Goal: Task Accomplishment & Management: Manage account settings

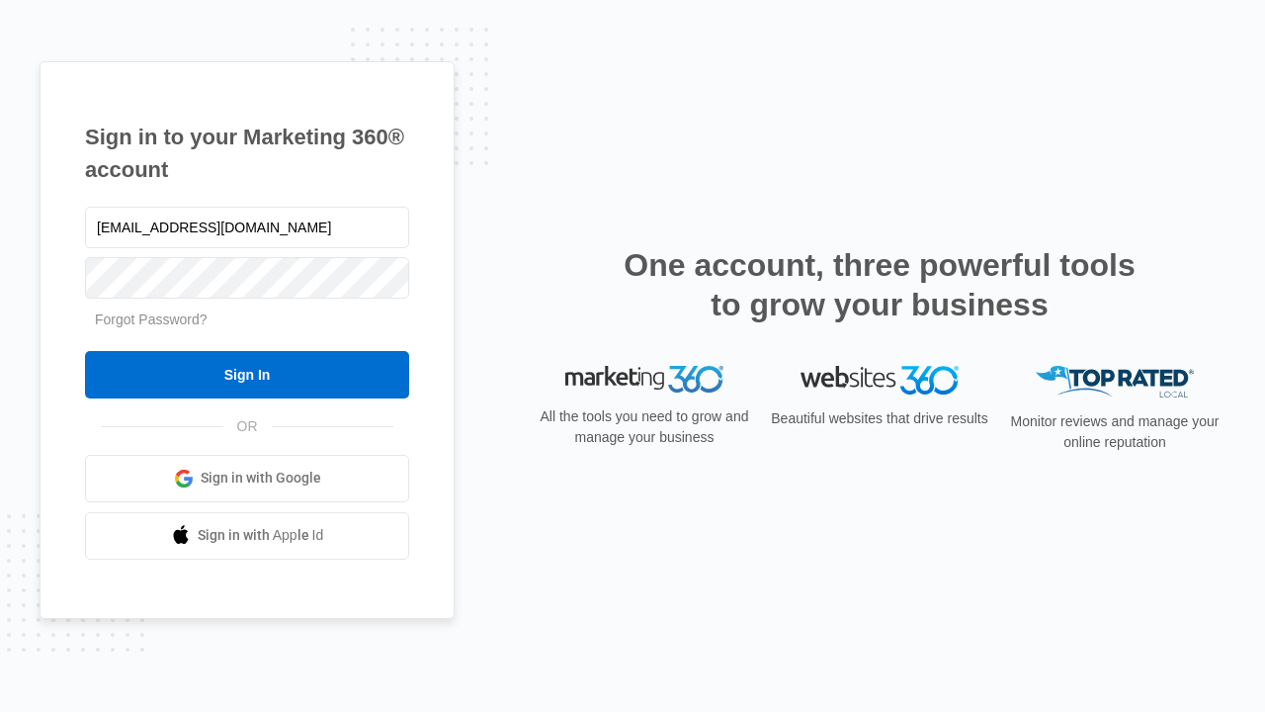
type input "[EMAIL_ADDRESS][DOMAIN_NAME]"
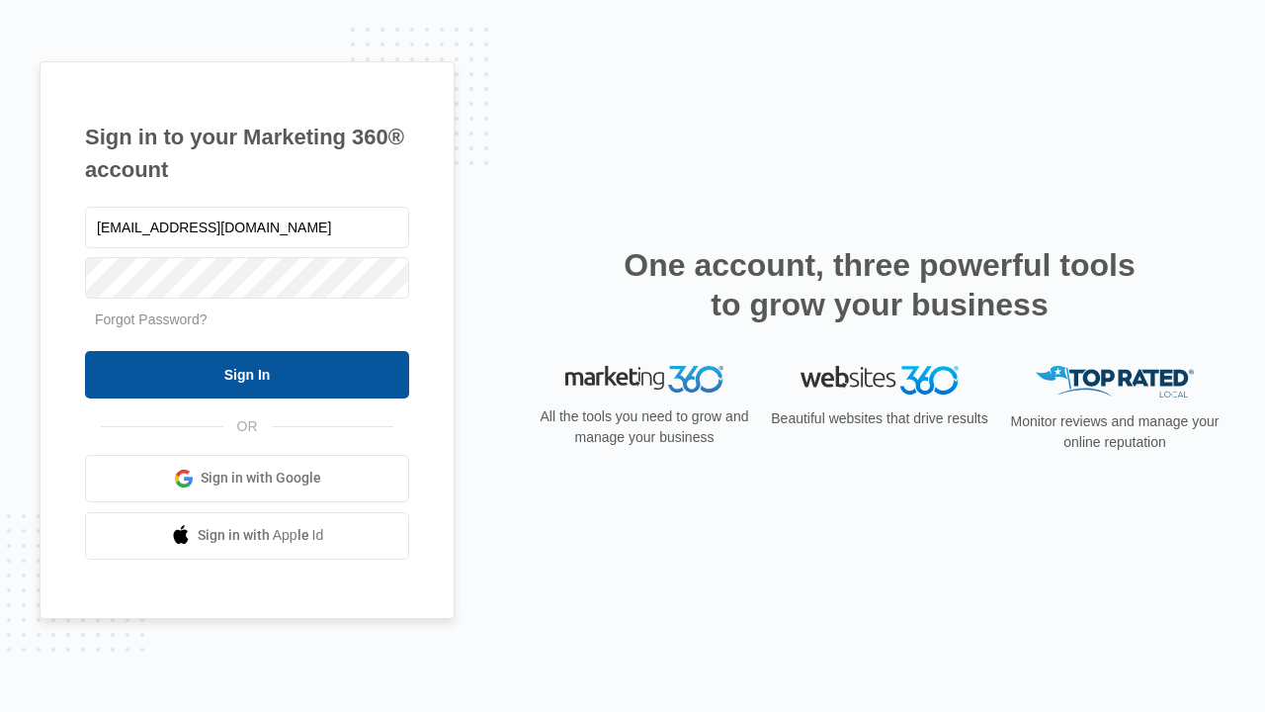
click at [247, 374] on input "Sign In" at bounding box center [247, 374] width 324 height 47
